Goal: Information Seeking & Learning: Learn about a topic

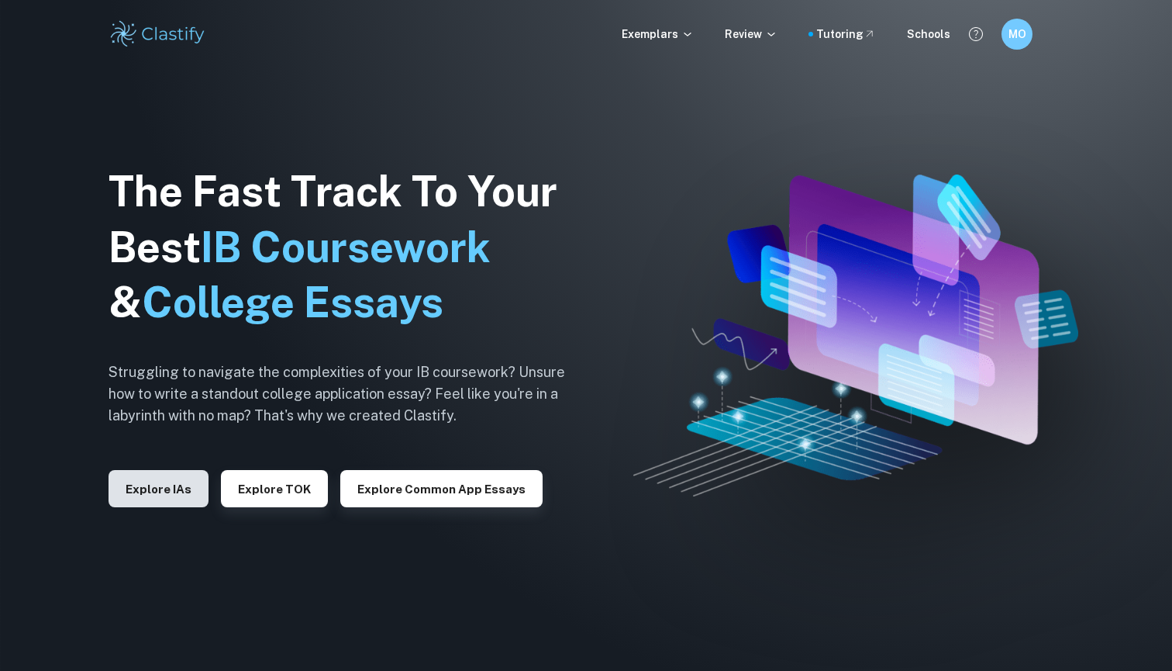
click at [147, 491] on button "Explore IAs" at bounding box center [159, 488] width 100 height 37
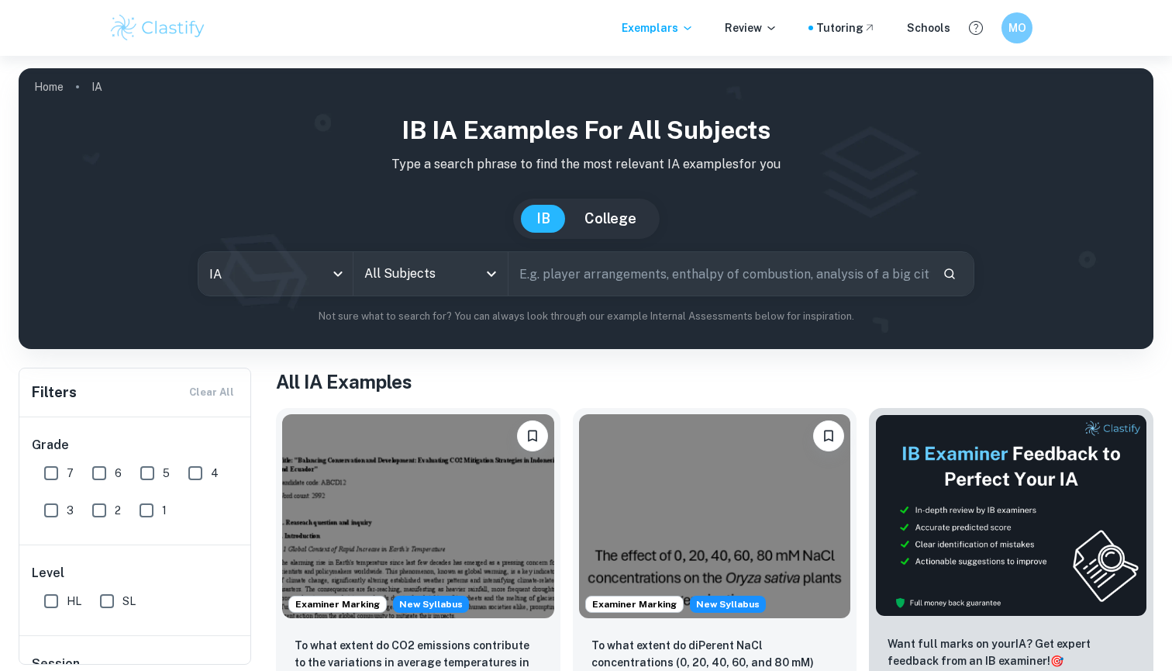
click at [625, 284] on input "text" at bounding box center [720, 273] width 422 height 43
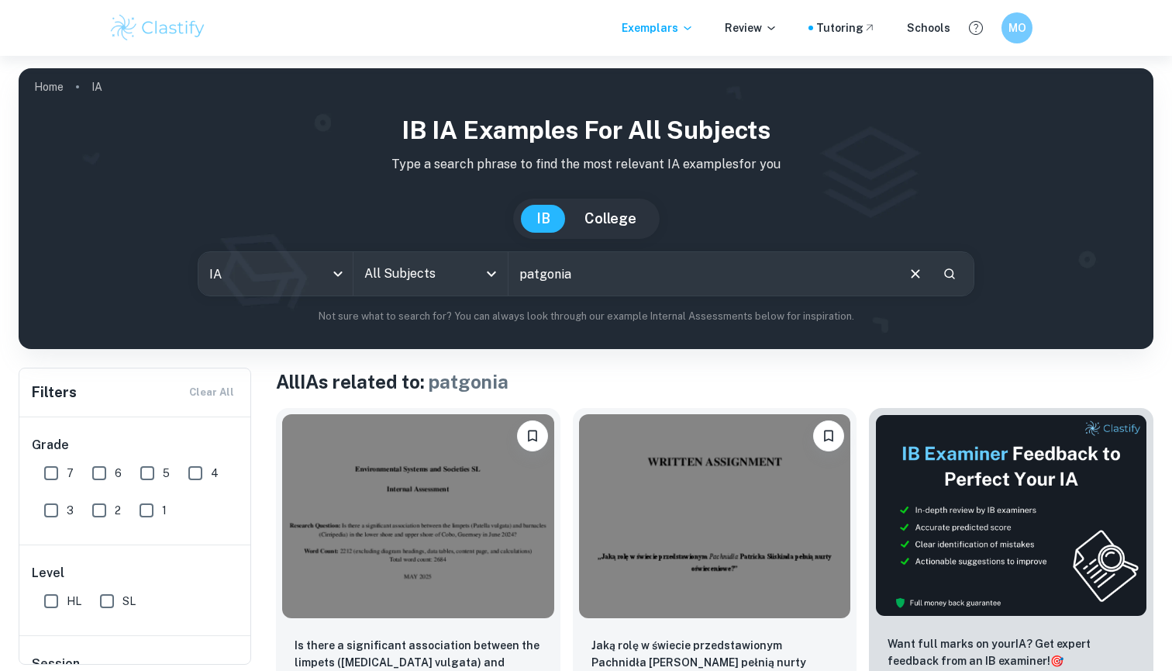
click at [533, 274] on input "patgonia" at bounding box center [702, 273] width 386 height 43
click at [540, 275] on input "patgonia" at bounding box center [702, 273] width 386 height 43
type input "patagonia"
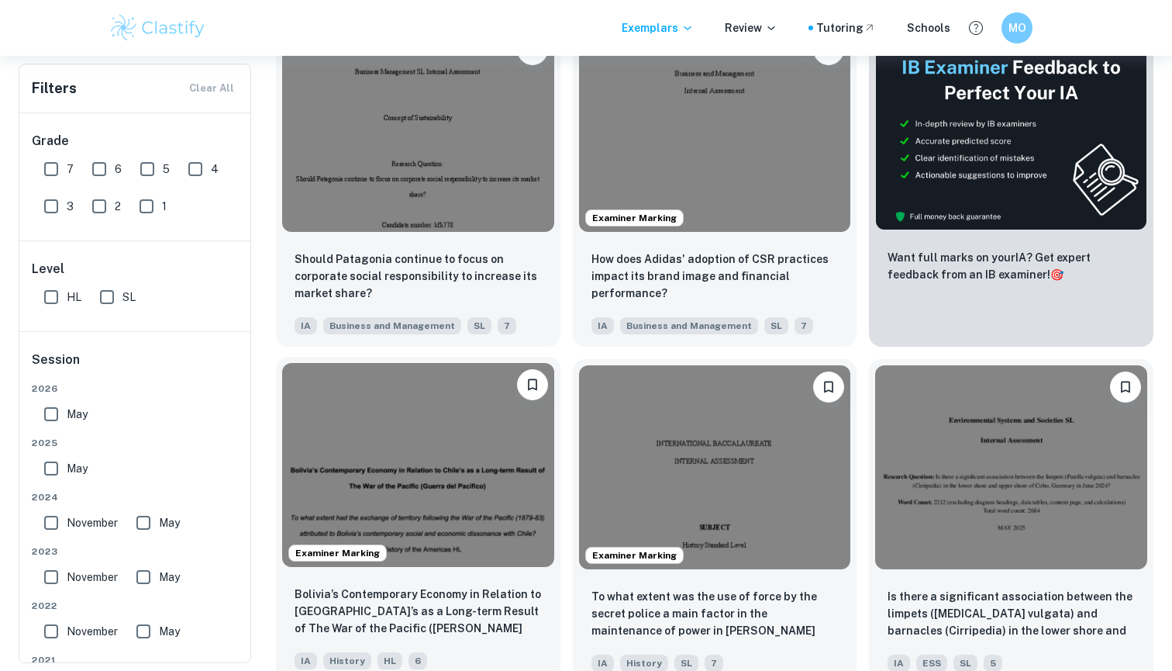
scroll to position [392, 0]
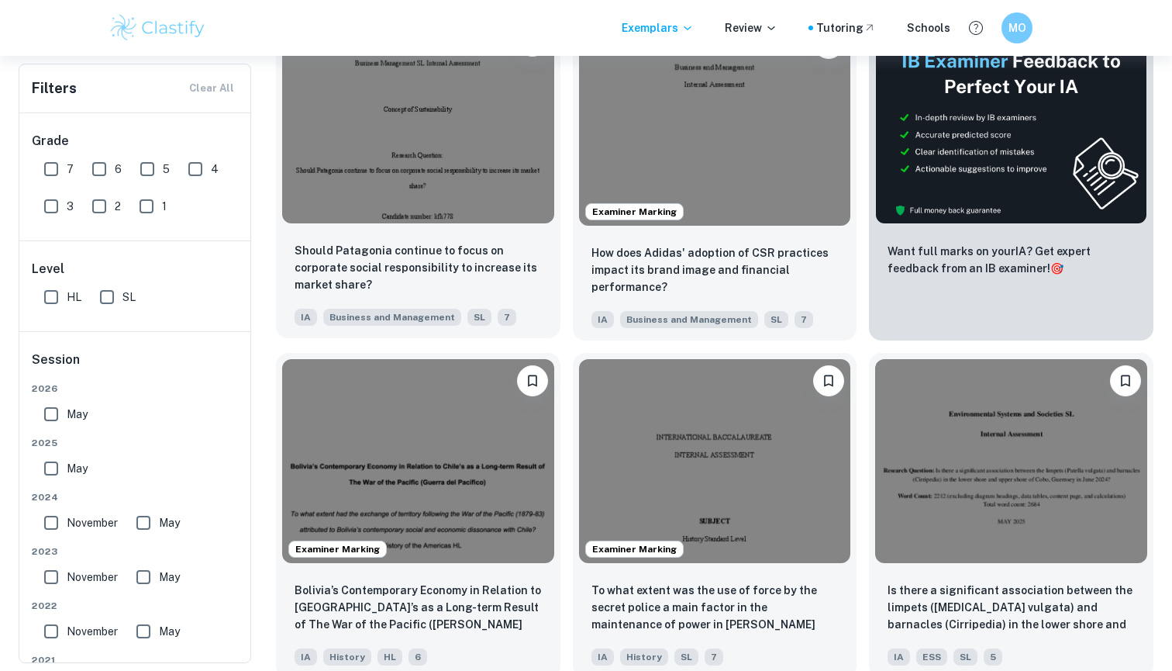
click at [398, 182] on img at bounding box center [418, 121] width 272 height 204
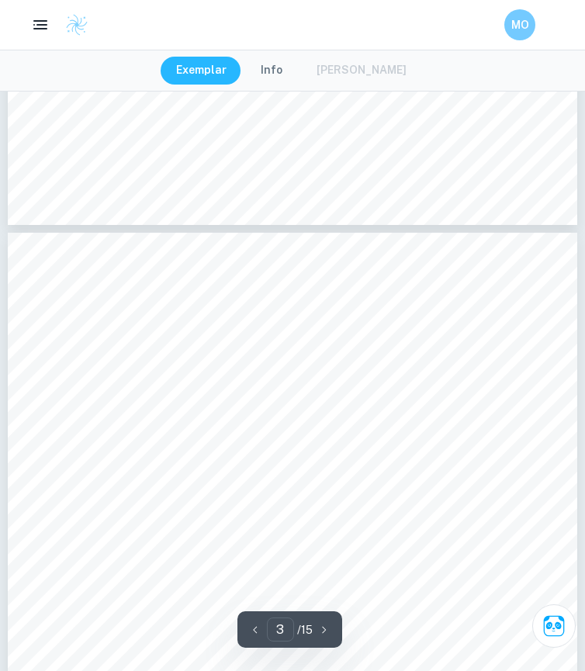
scroll to position [1549, 0]
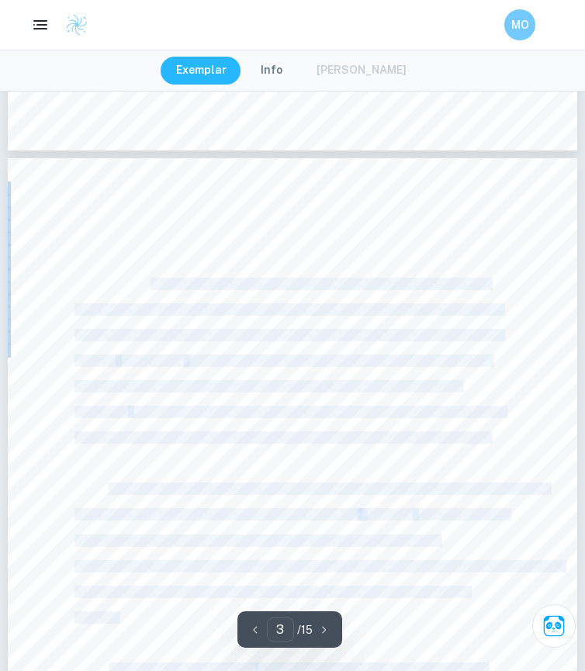
drag, startPoint x: 71, startPoint y: 271, endPoint x: 150, endPoint y: 279, distance: 79.5
click at [150, 279] on div "2 Introduction Nowadays, people are becoming aware of ethical misconduct regard…" at bounding box center [292, 526] width 569 height 737
click at [85, 269] on div "2 Introduction Nowadays, people are becoming aware of ethical misconduct regard…" at bounding box center [292, 526] width 569 height 737
click at [109, 280] on div "2 Introduction Nowadays, people are becoming aware of ethical misconduct regard…" at bounding box center [292, 526] width 569 height 737
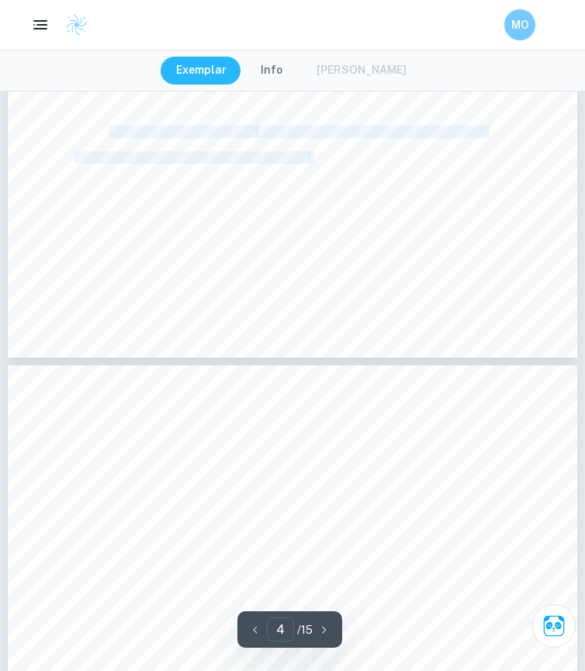
type input "3"
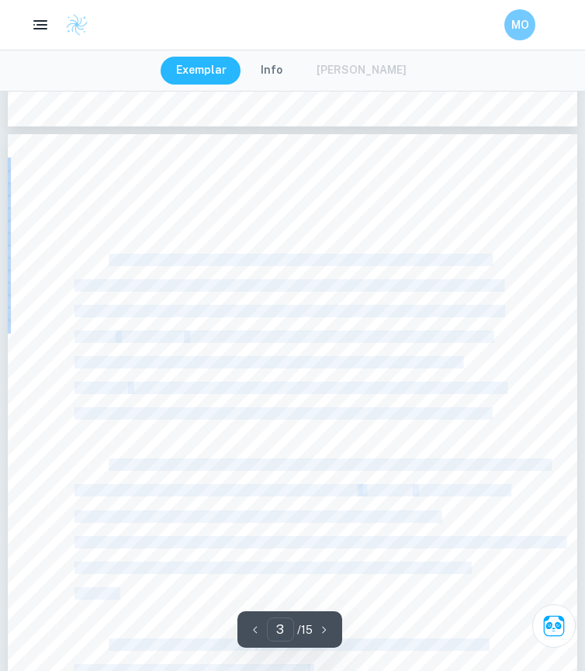
scroll to position [1574, 0]
copy div "Nowadays, people are becoming aware of ethical misconduct regardless of whether…"
click at [109, 253] on div "2 Introduction Nowadays, people are becoming aware of ethical misconduct regard…" at bounding box center [292, 501] width 569 height 737
copy div "Nowadays, people are becoming aware of ethical misconduct regardless of whether…"
